Goal: Transaction & Acquisition: Download file/media

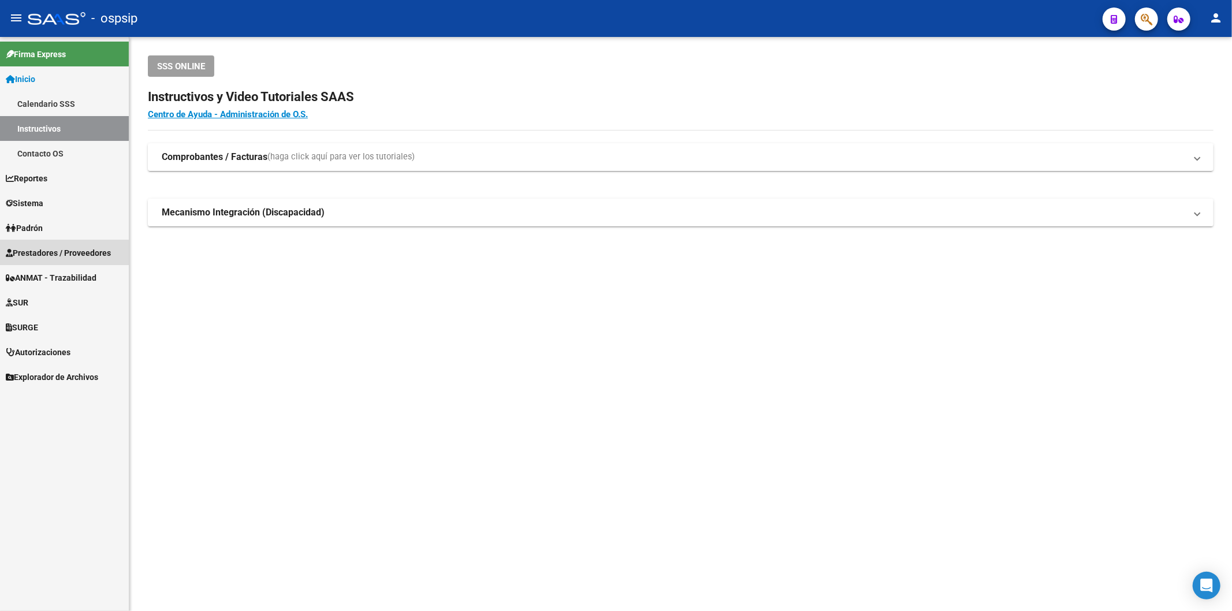
click at [43, 252] on span "Prestadores / Proveedores" at bounding box center [58, 253] width 105 height 13
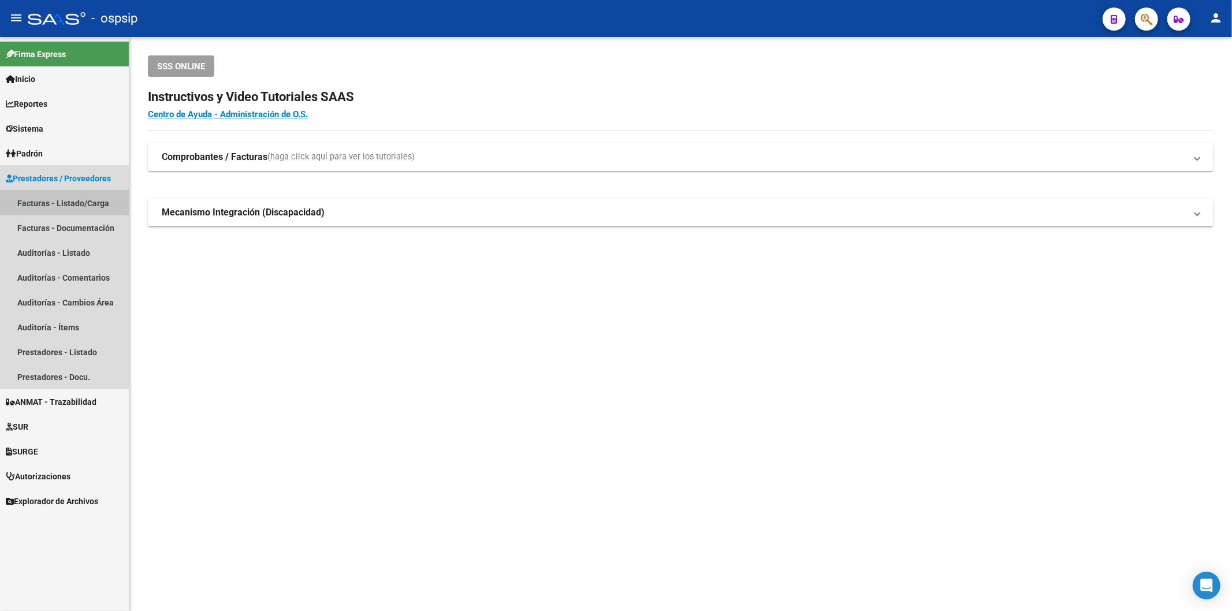
click at [58, 199] on link "Facturas - Listado/Carga" at bounding box center [64, 203] width 129 height 25
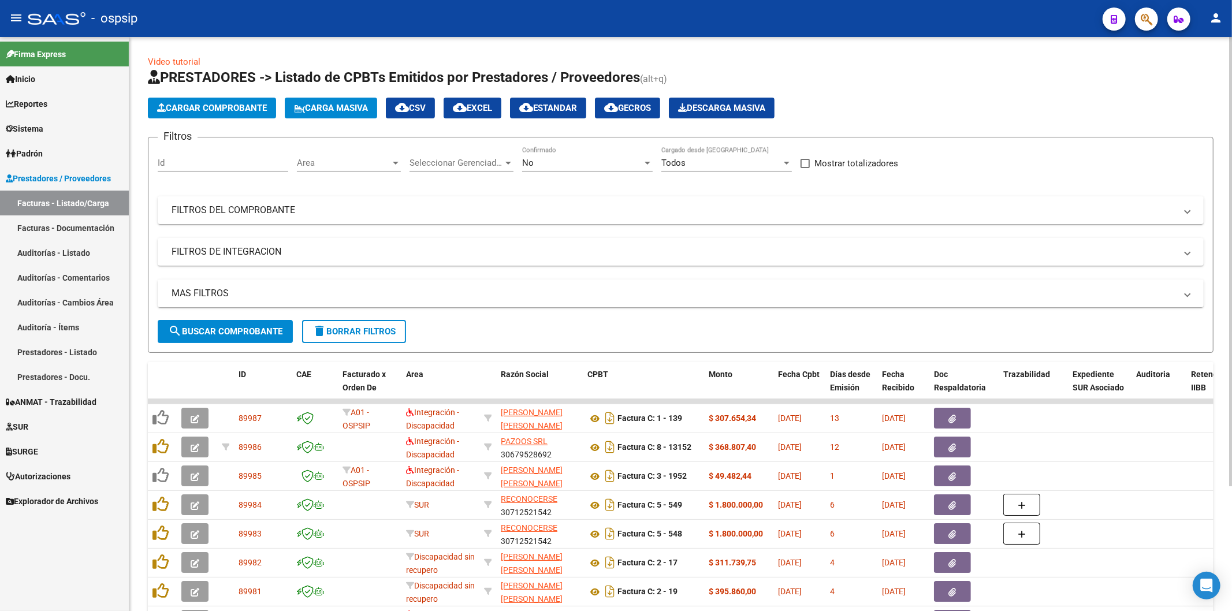
click at [535, 169] on div "No Confirmado" at bounding box center [587, 159] width 131 height 25
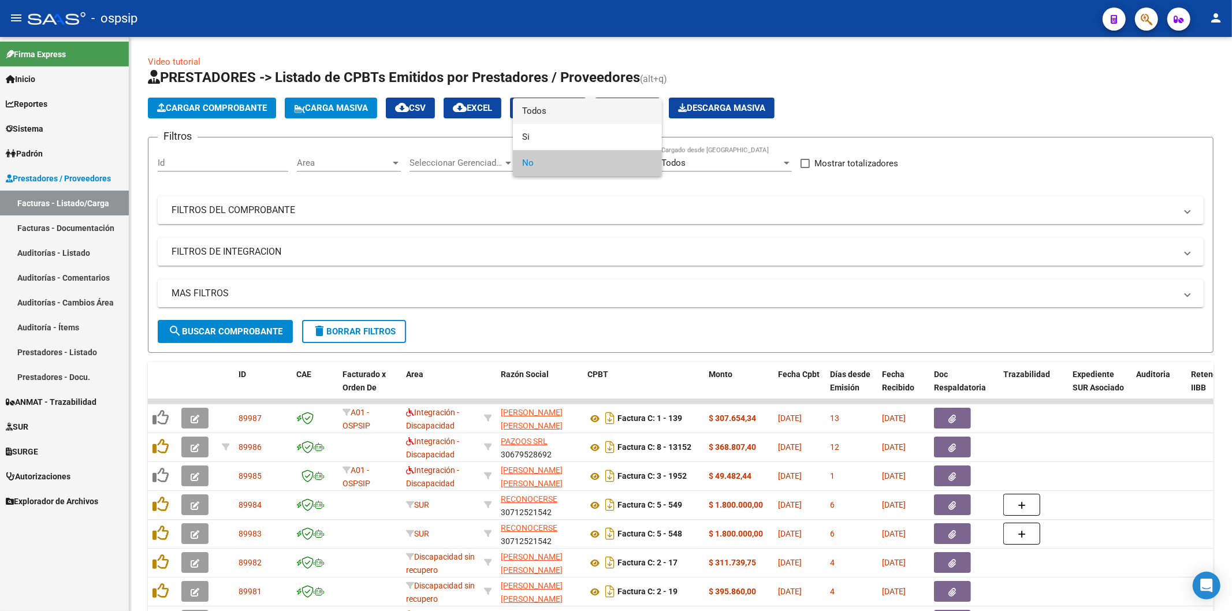
click at [533, 117] on span "Todos" at bounding box center [587, 111] width 131 height 26
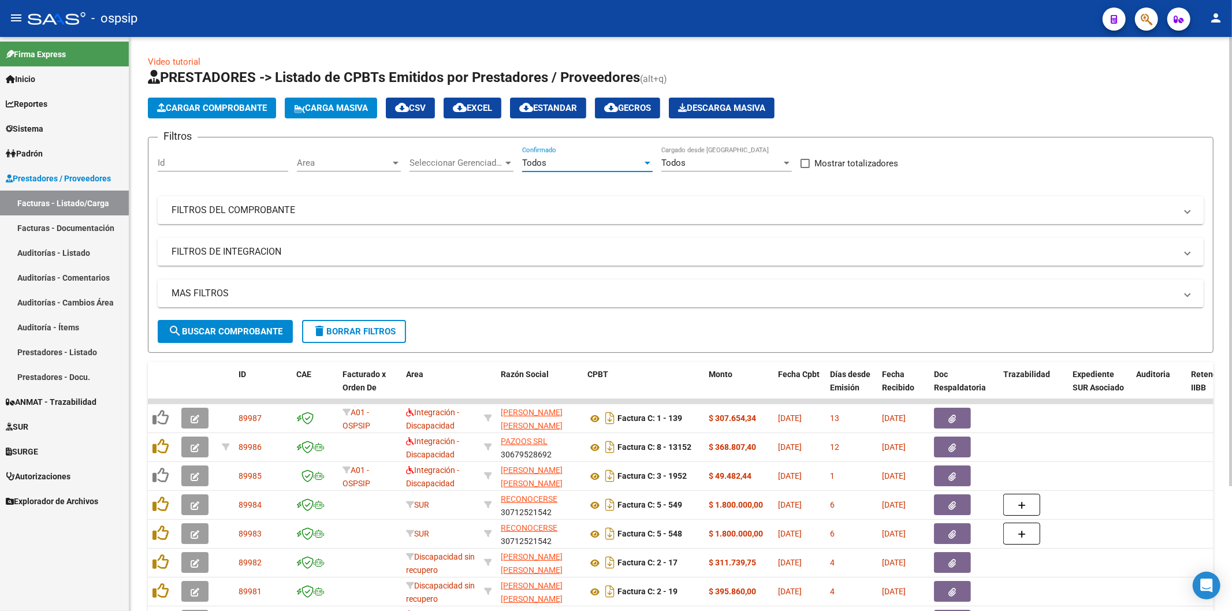
click at [208, 215] on mat-panel-title "FILTROS DEL COMPROBANTE" at bounding box center [674, 210] width 1004 height 13
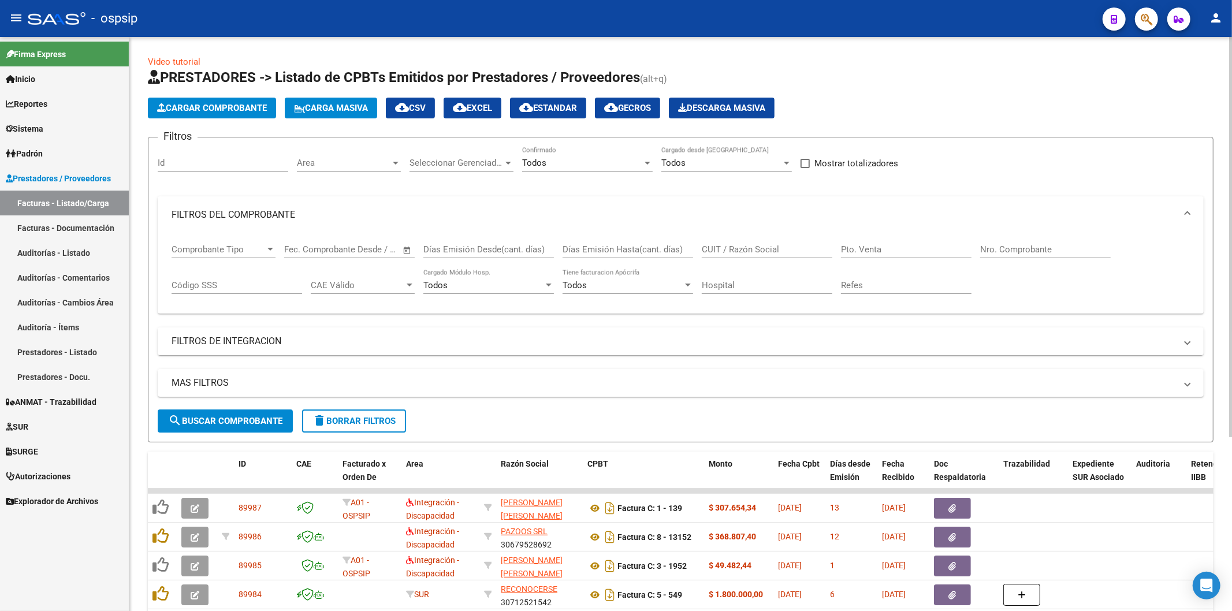
click at [994, 243] on div "Nro. Comprobante" at bounding box center [1045, 245] width 131 height 25
click at [1002, 245] on input "Nro. Comprobante" at bounding box center [1045, 249] width 131 height 10
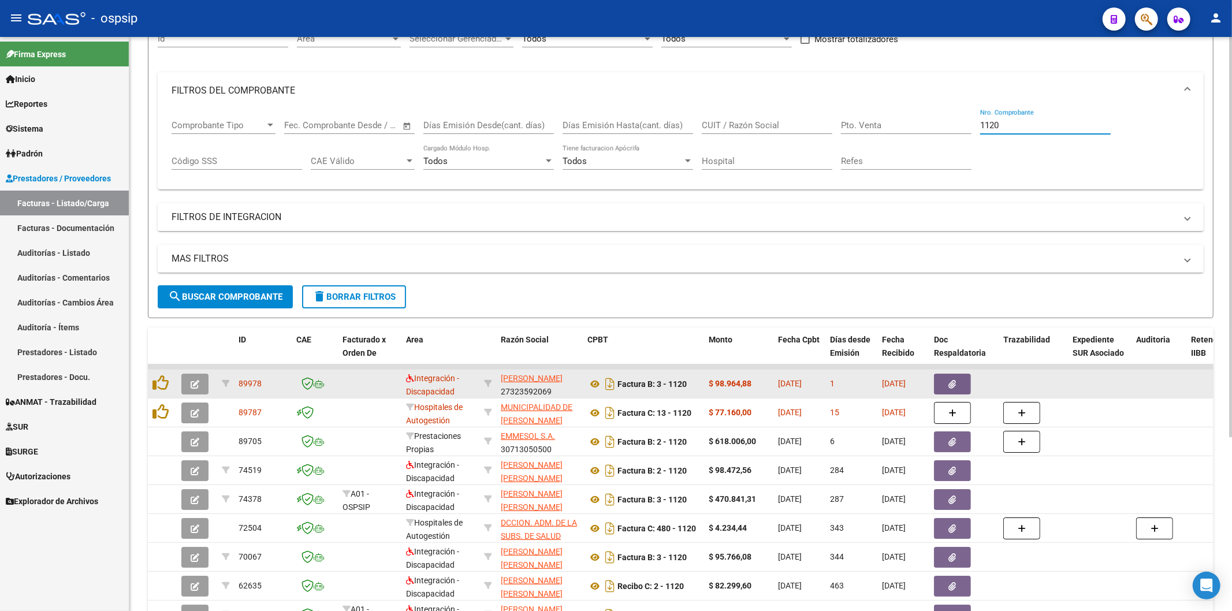
scroll to position [128, 0]
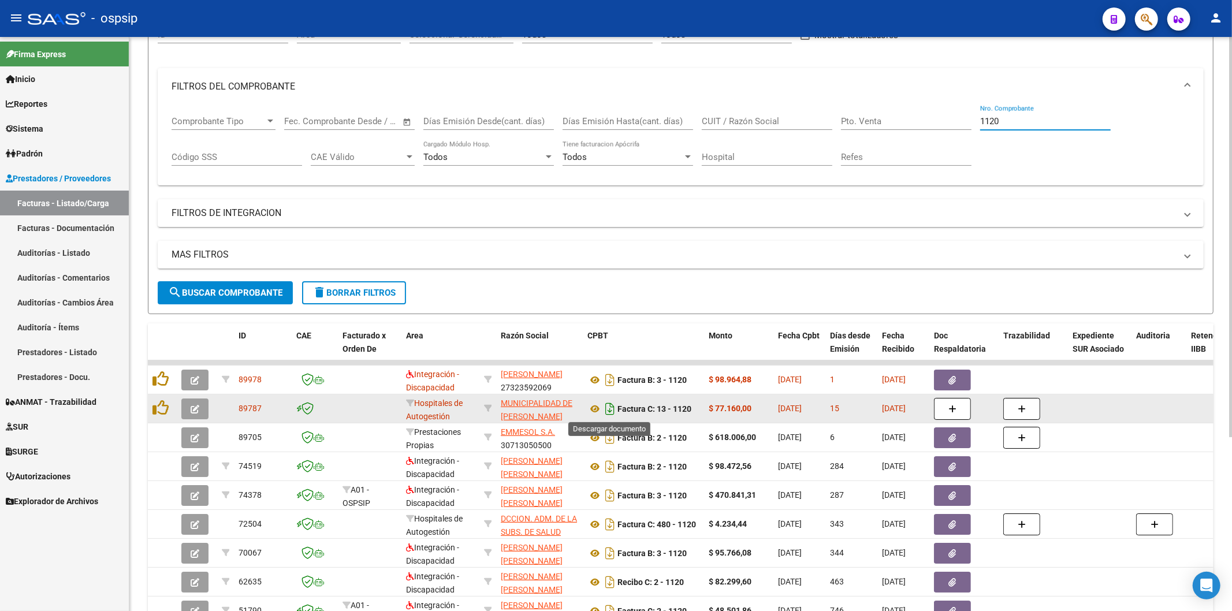
type input "1120"
click at [613, 409] on icon "Descargar documento" at bounding box center [609, 409] width 15 height 18
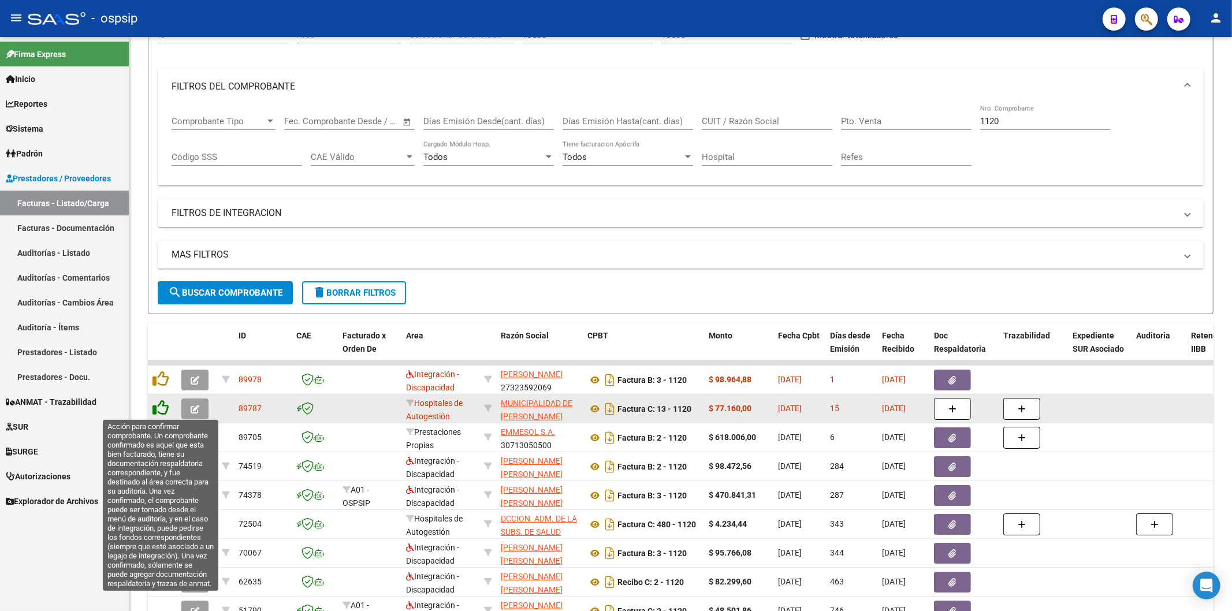
click at [159, 405] on icon at bounding box center [160, 408] width 16 height 16
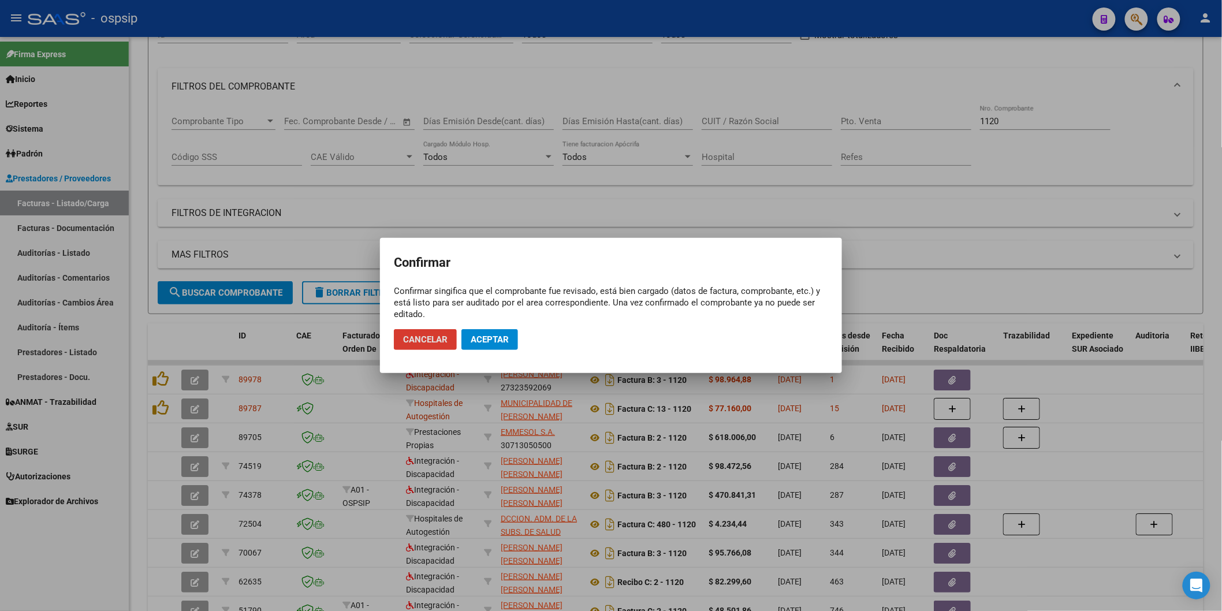
click at [484, 347] on button "Aceptar" at bounding box center [489, 339] width 57 height 21
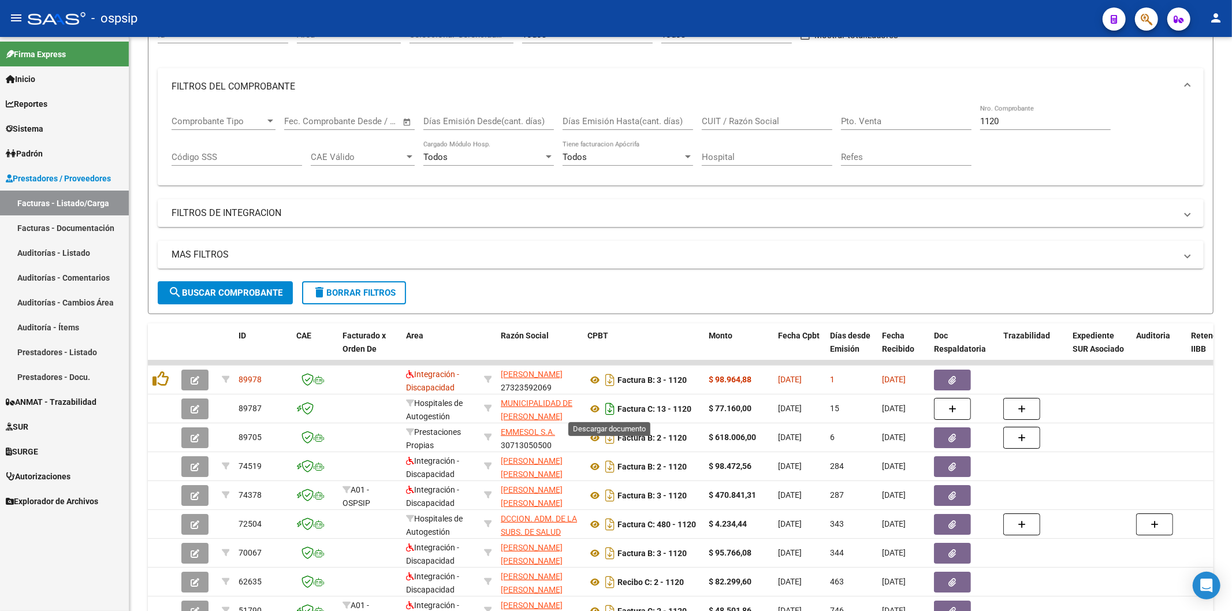
click at [612, 409] on icon "Descargar documento" at bounding box center [609, 409] width 15 height 18
